Goal: Task Accomplishment & Management: Complete application form

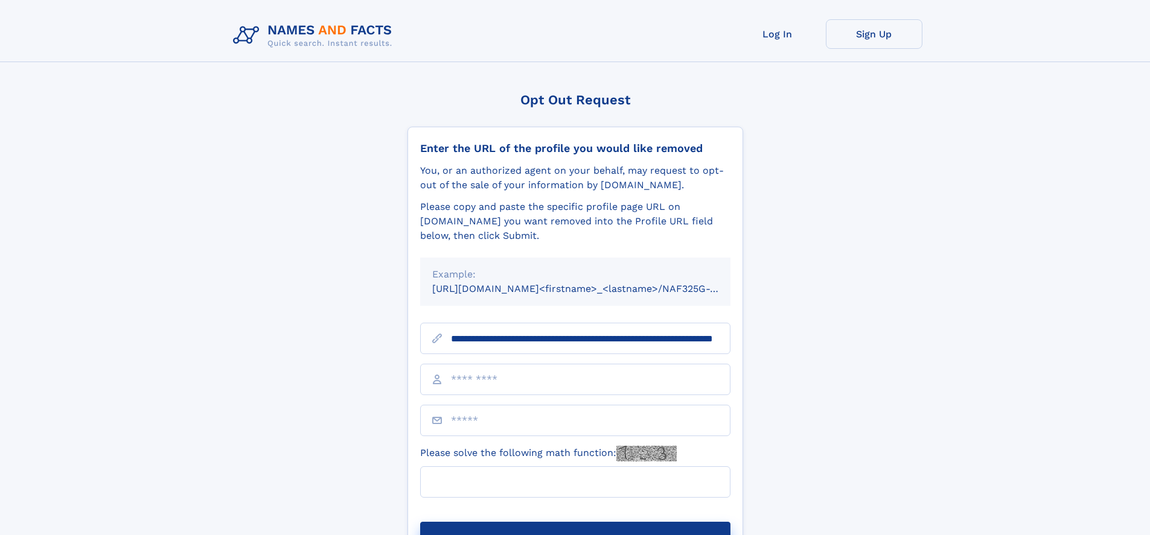
scroll to position [0, 121]
type input "**********"
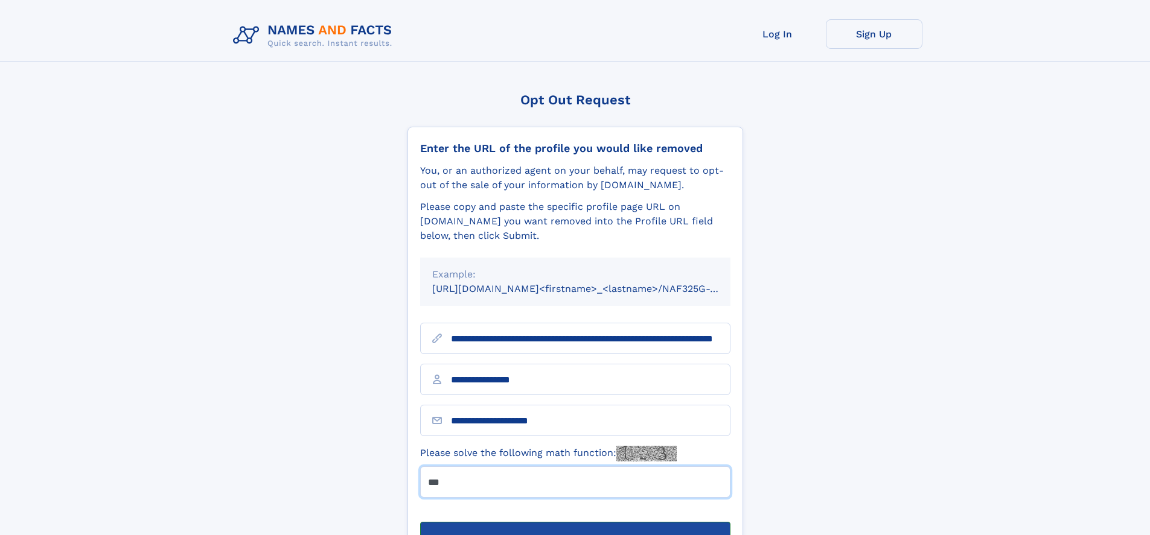
type input "***"
click at [575, 522] on button "Submit Opt Out Request" at bounding box center [575, 541] width 310 height 39
